Goal: Find specific page/section: Find specific page/section

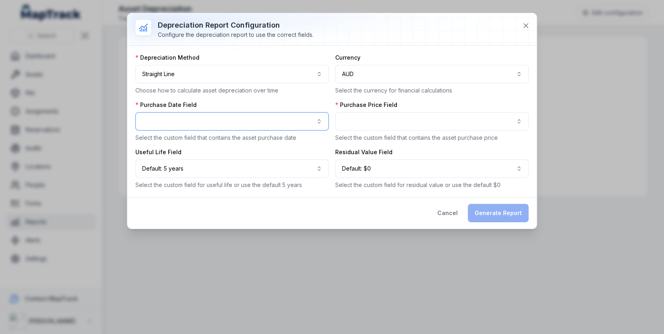
click at [264, 118] on button "button" at bounding box center [231, 121] width 193 height 18
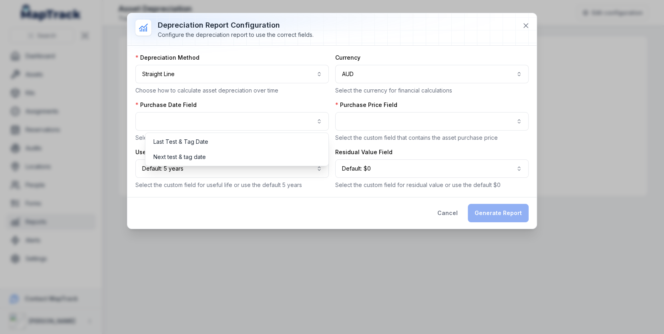
click at [525, 23] on div "**********" at bounding box center [331, 120] width 409 height 215
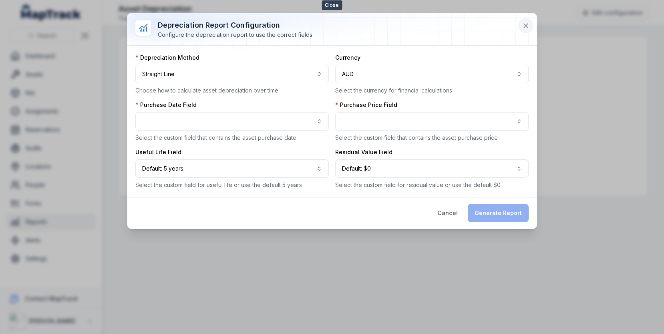
click at [525, 26] on icon at bounding box center [526, 26] width 4 height 4
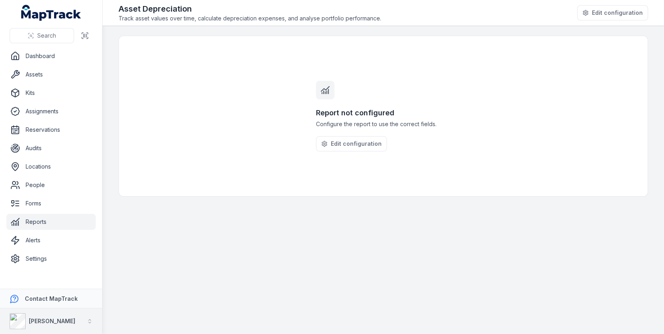
click at [55, 319] on strong "[PERSON_NAME]" at bounding box center [52, 321] width 46 height 7
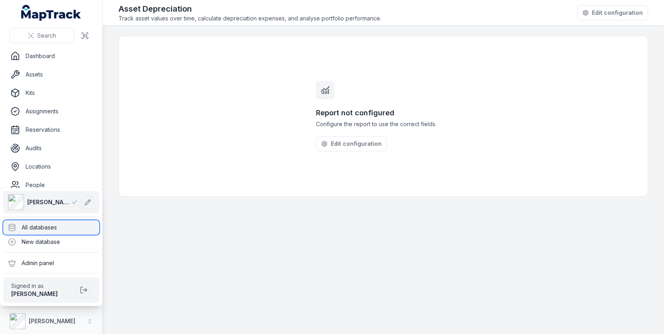
click at [62, 225] on div "All databases" at bounding box center [51, 227] width 96 height 14
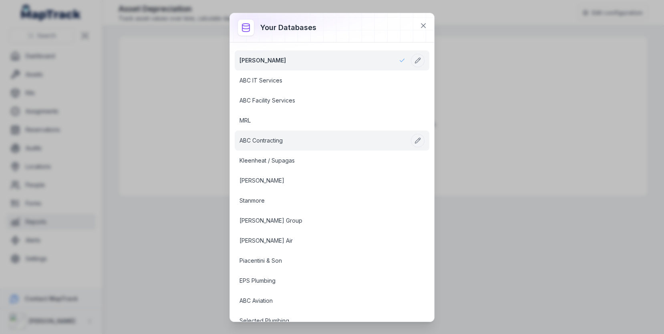
click at [299, 142] on link "ABC Contracting" at bounding box center [322, 141] width 166 height 8
